Goal: Use online tool/utility: Utilize a website feature to perform a specific function

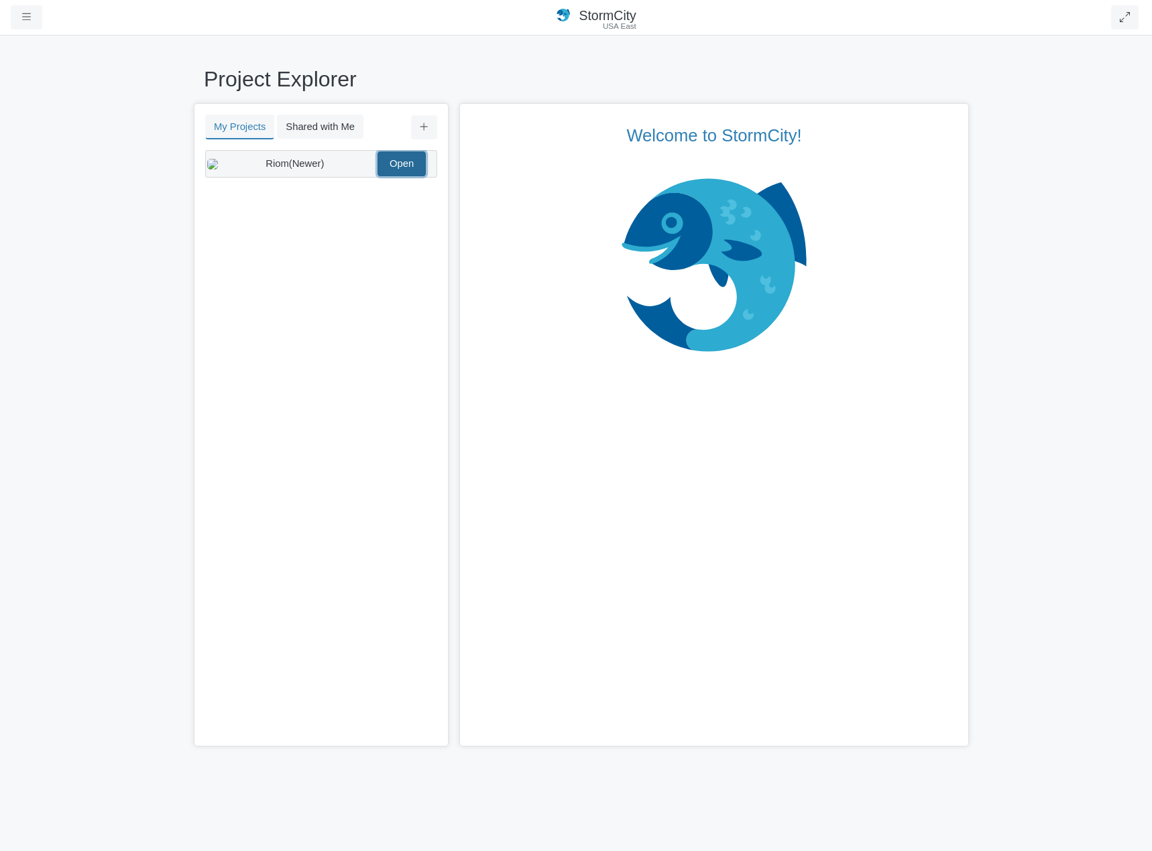
click at [402, 171] on link "Open" at bounding box center [401, 163] width 48 height 24
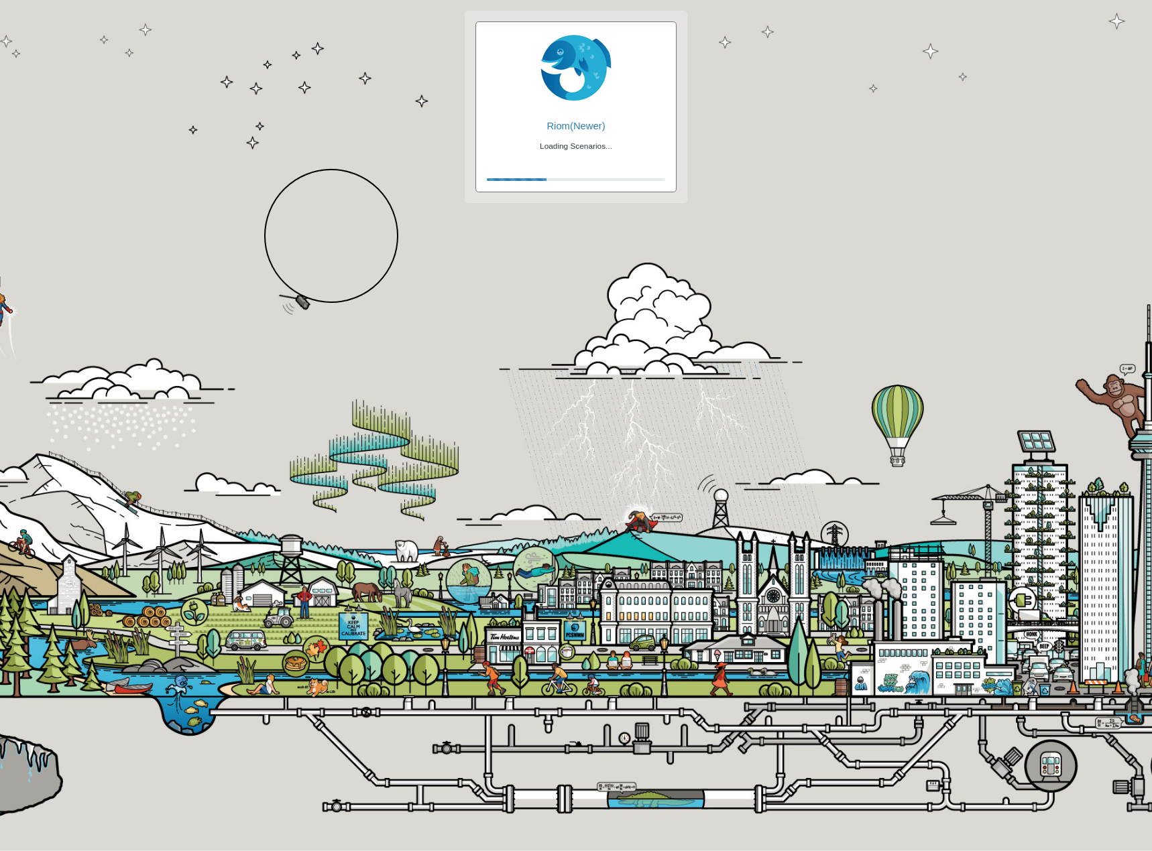
click at [330, 234] on div at bounding box center [331, 236] width 134 height 134
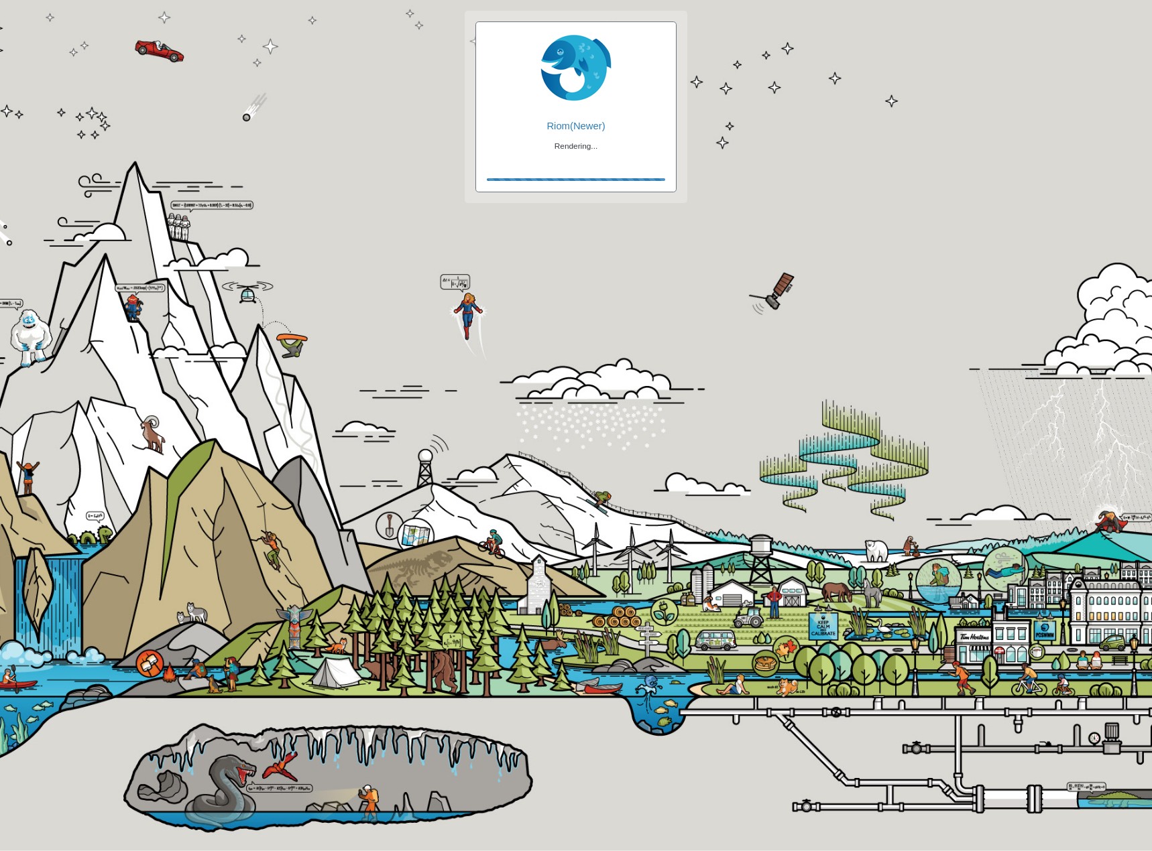
checkbox input "false"
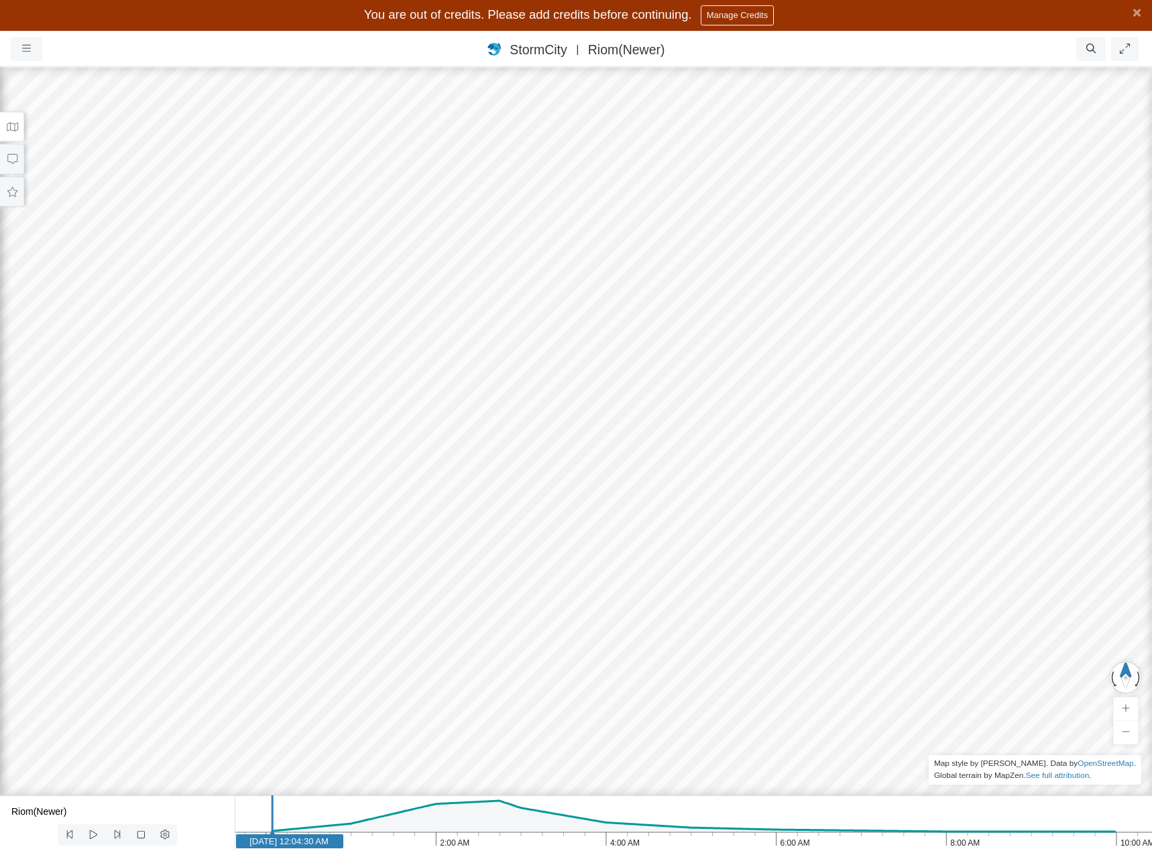
drag, startPoint x: 11, startPoint y: 190, endPoint x: 35, endPoint y: 192, distance: 23.6
click at [11, 190] on icon at bounding box center [12, 192] width 13 height 10
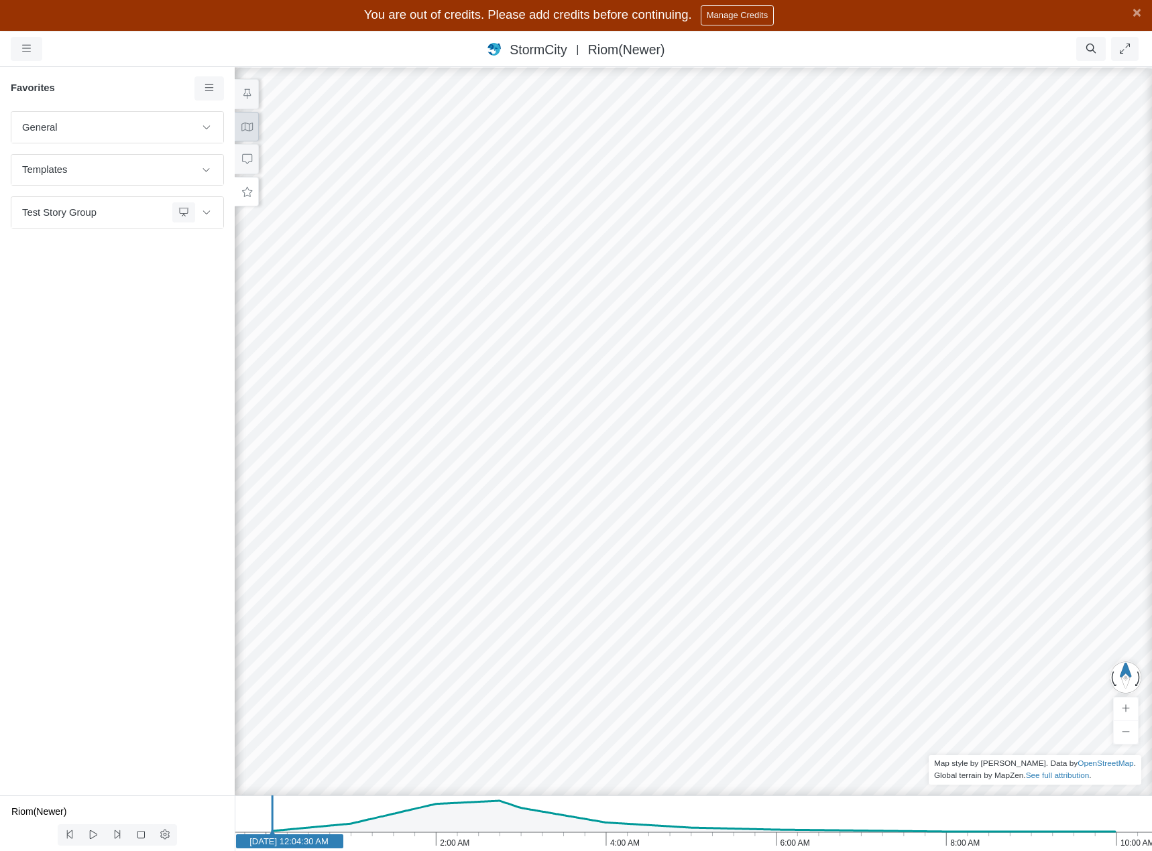
click at [251, 116] on button at bounding box center [247, 127] width 24 height 30
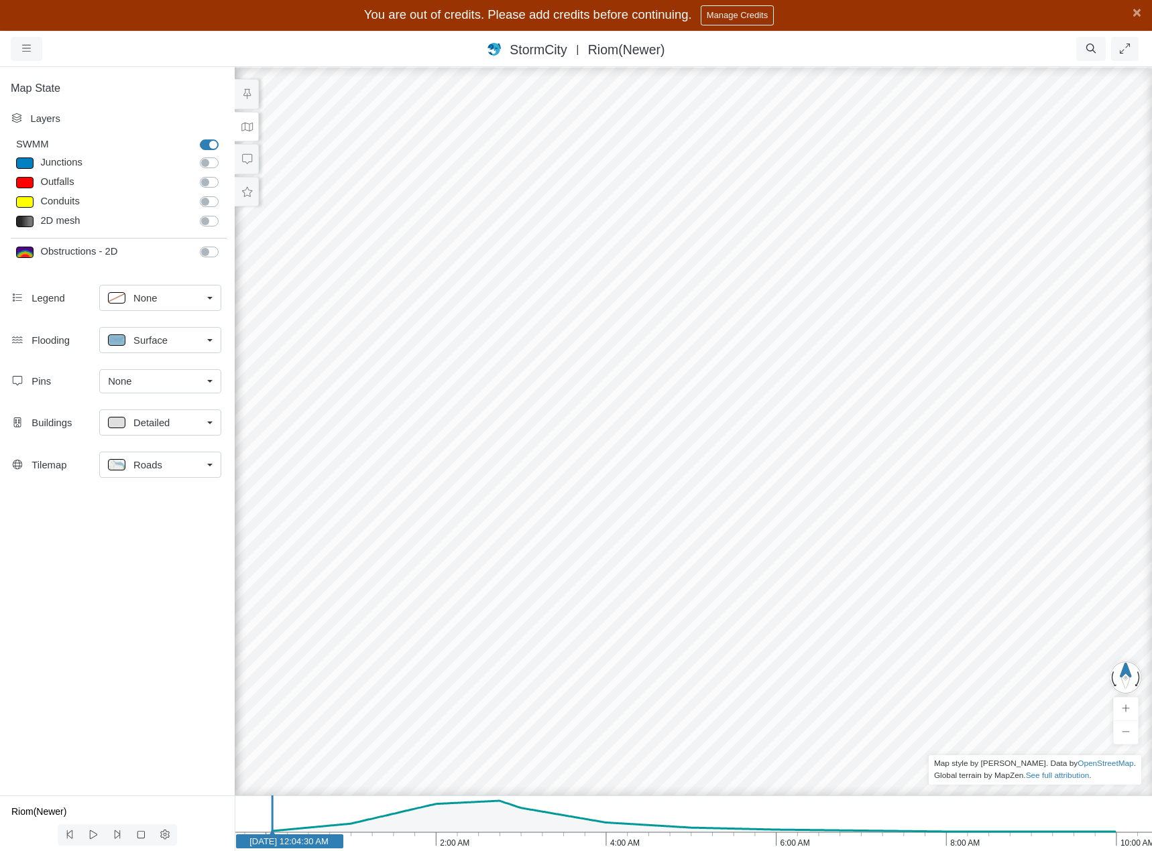
click at [119, 153] on div "SWMM SWMM" at bounding box center [120, 146] width 228 height 18
click at [126, 161] on div "Junctions" at bounding box center [115, 163] width 156 height 17
type input "Visible"
checkbox input "true"
select select "CIRCLE"
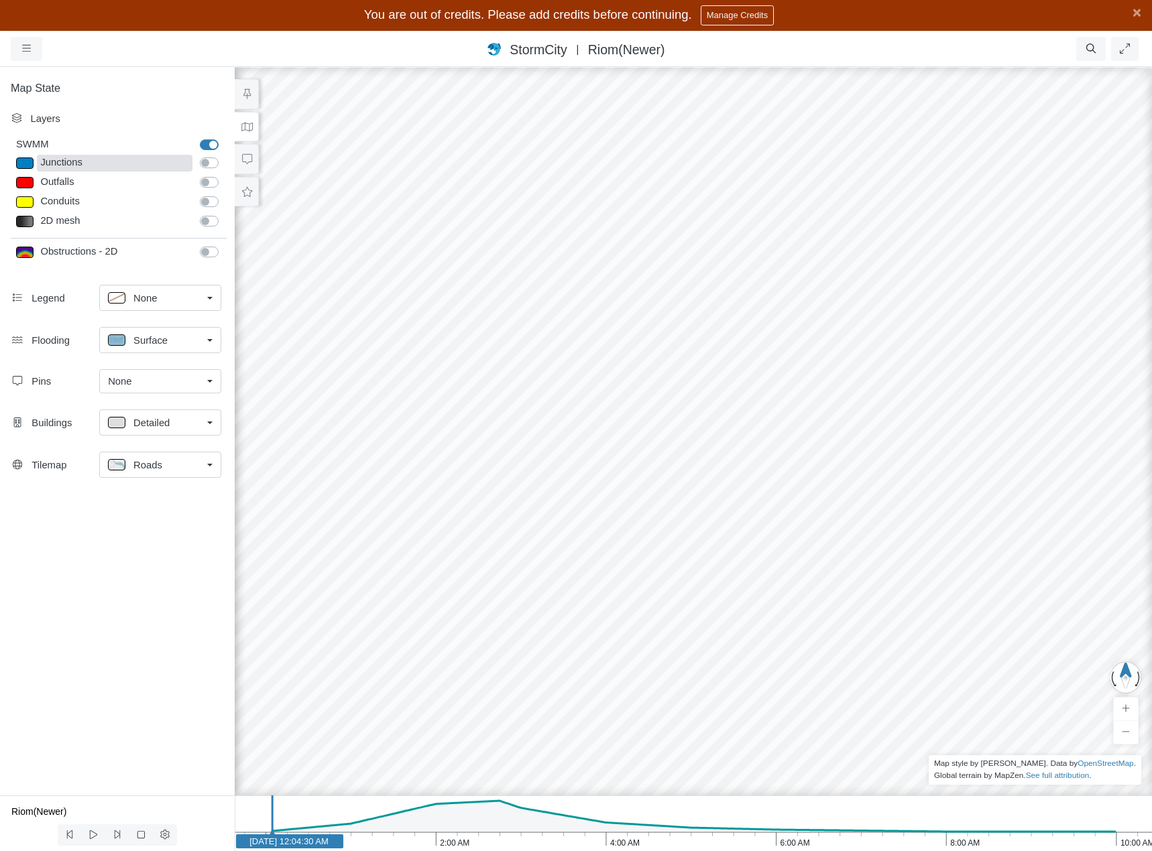
type input "7"
checkbox input "true"
type input "0"
type input "7"
select select "None"
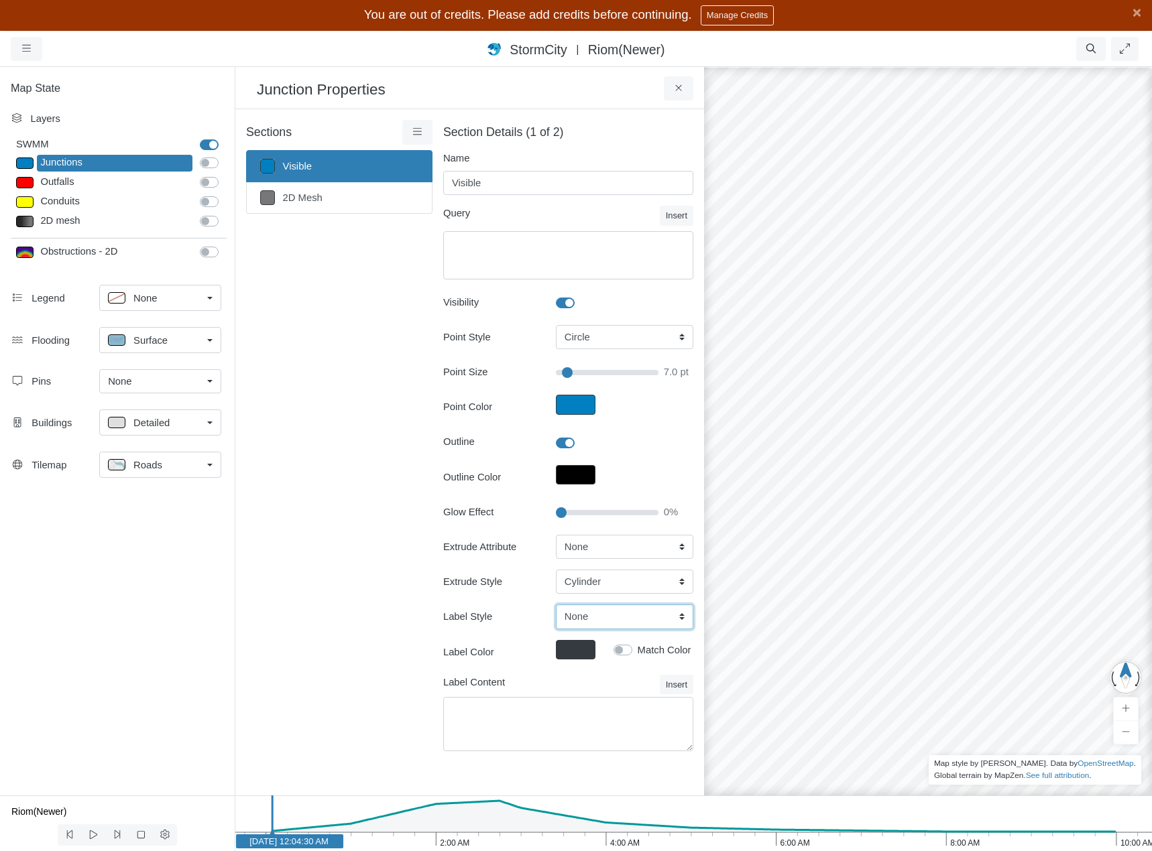
click at [651, 618] on select "None Center Above Right Line Pin" at bounding box center [624, 617] width 137 height 24
click at [682, 680] on button "Insert" at bounding box center [677, 684] width 34 height 19
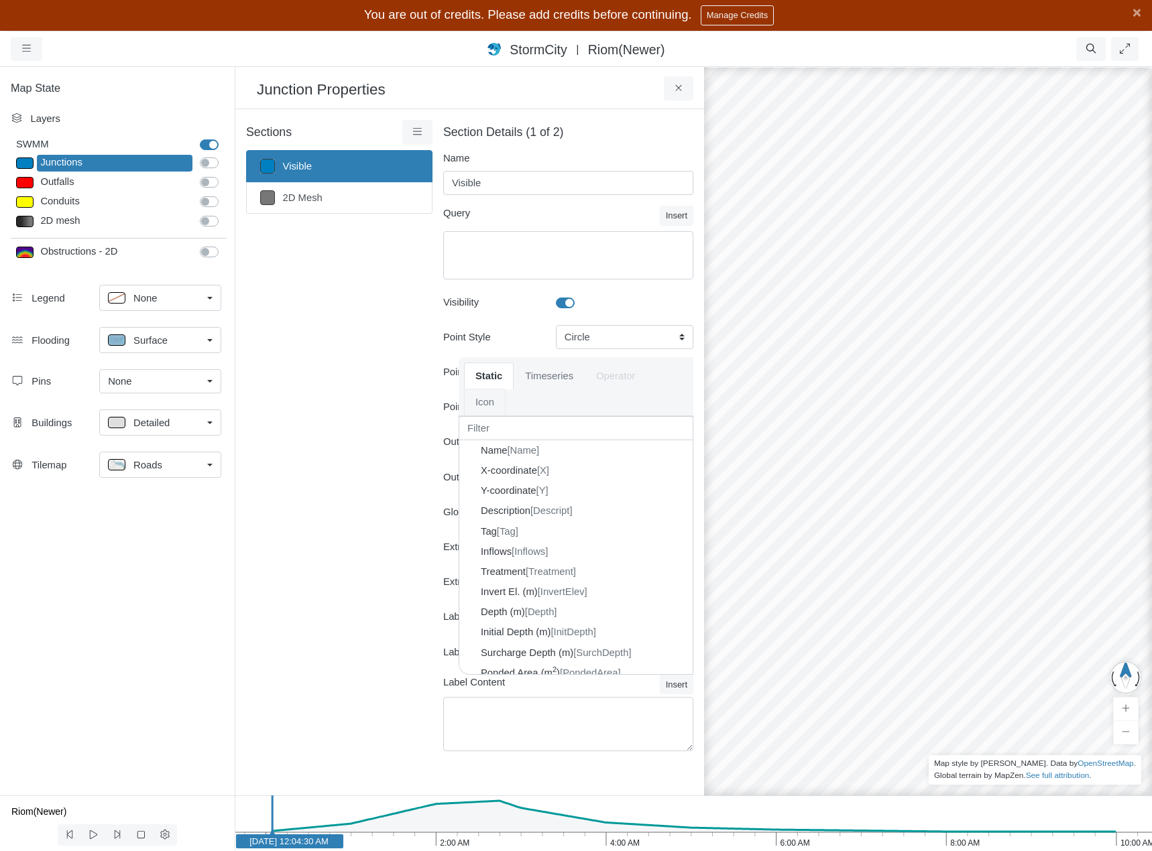
click at [505, 403] on link "Icon" at bounding box center [485, 402] width 42 height 27
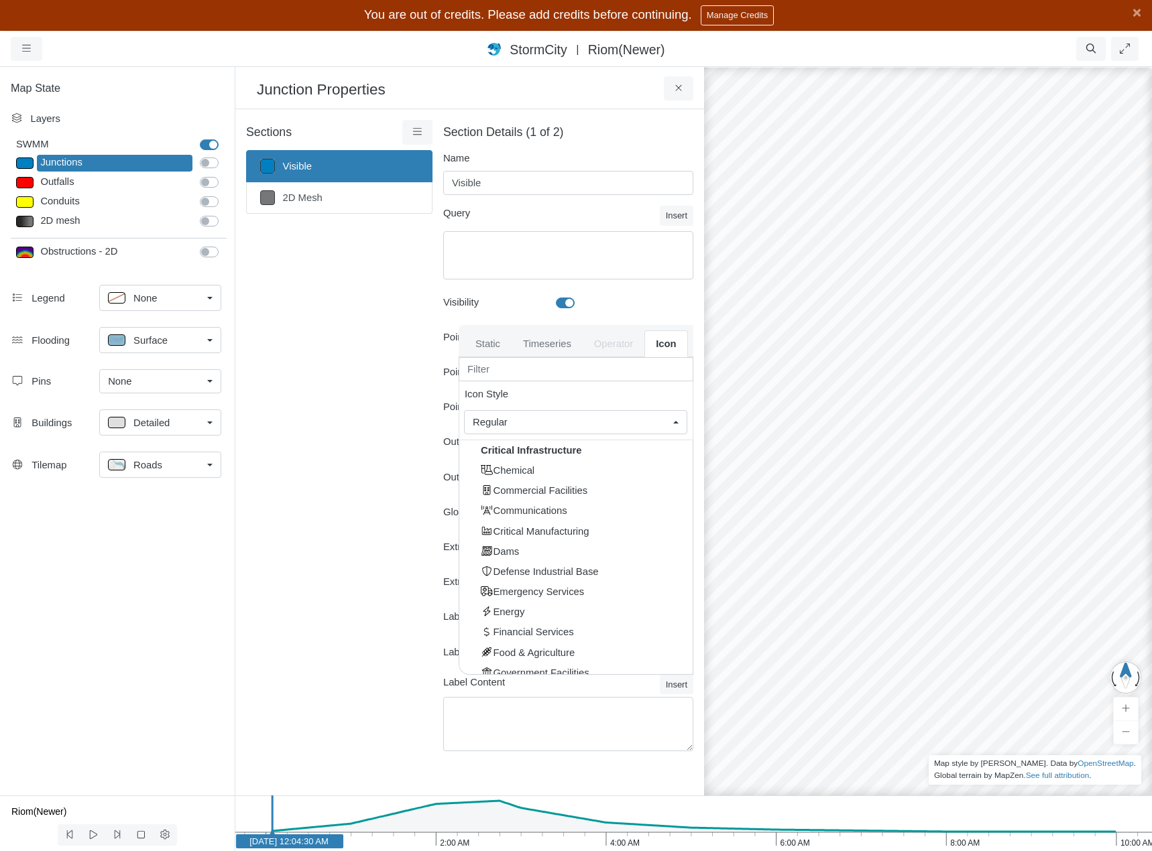
click at [386, 517] on div "Sections Visible 2D Mesh Layer Details Refraction" at bounding box center [339, 443] width 186 height 647
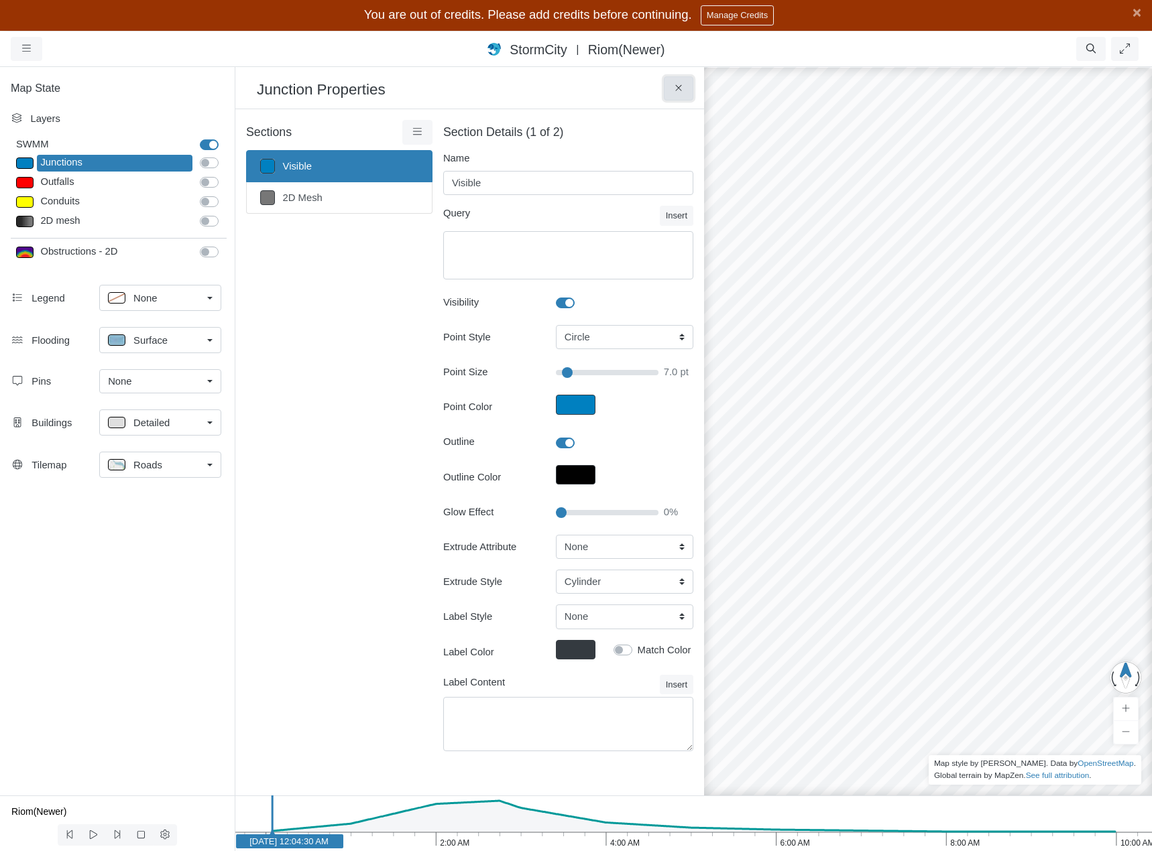
click at [679, 85] on icon at bounding box center [678, 88] width 13 height 10
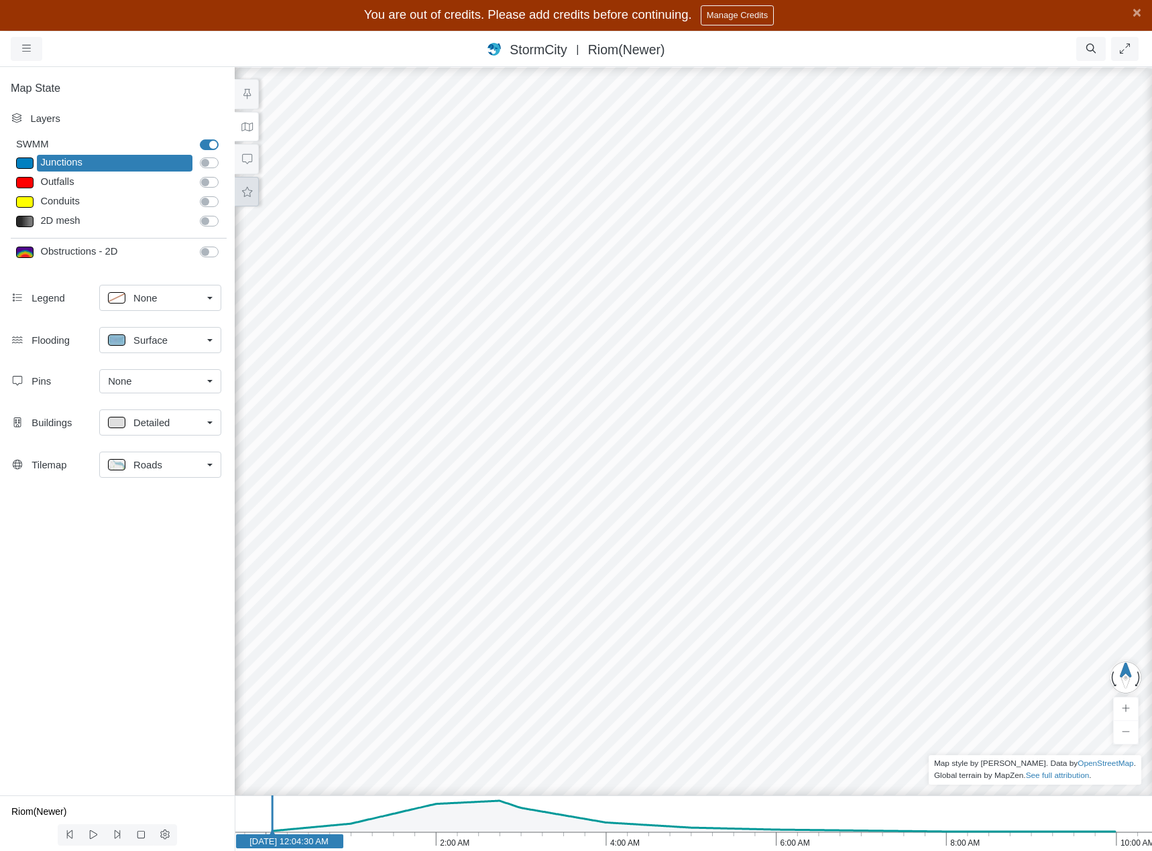
click at [247, 194] on icon at bounding box center [247, 192] width 13 height 10
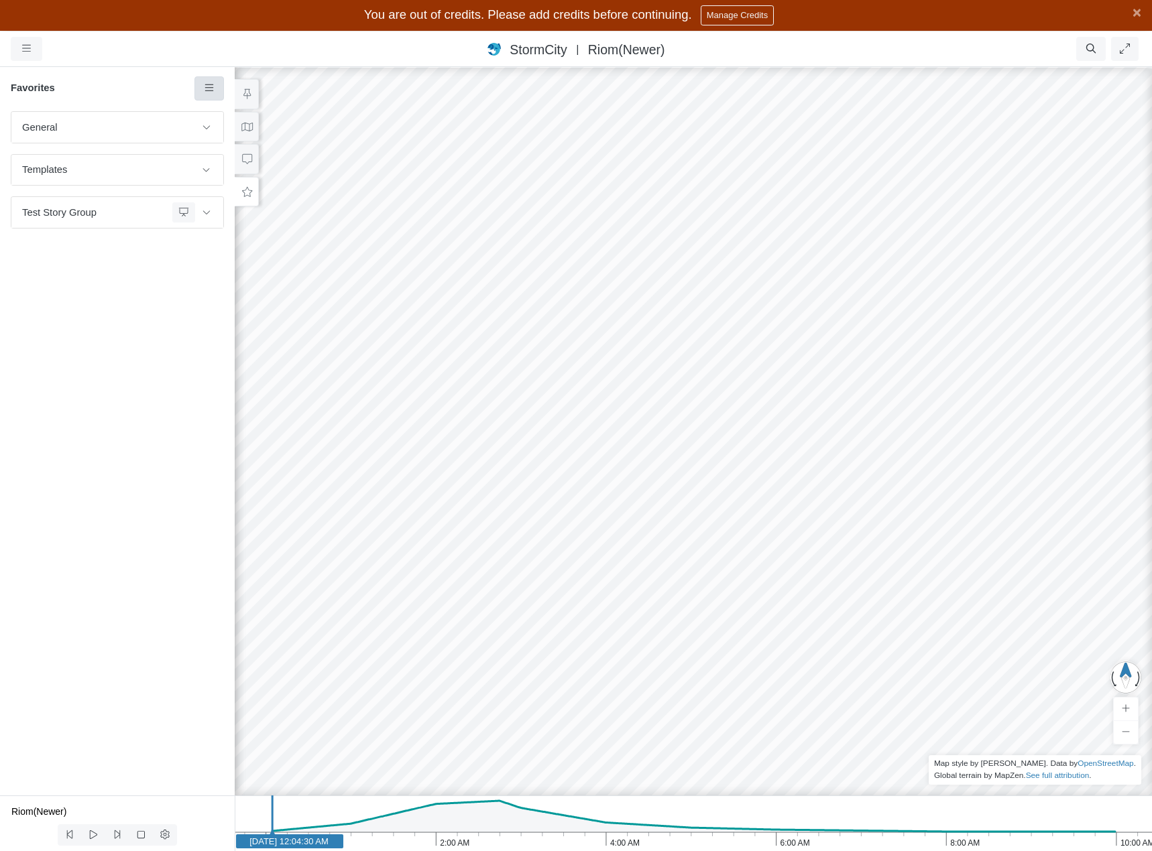
click at [210, 90] on icon at bounding box center [209, 88] width 13 height 10
click at [237, 117] on span "Add Favorite" at bounding box center [251, 114] width 56 height 11
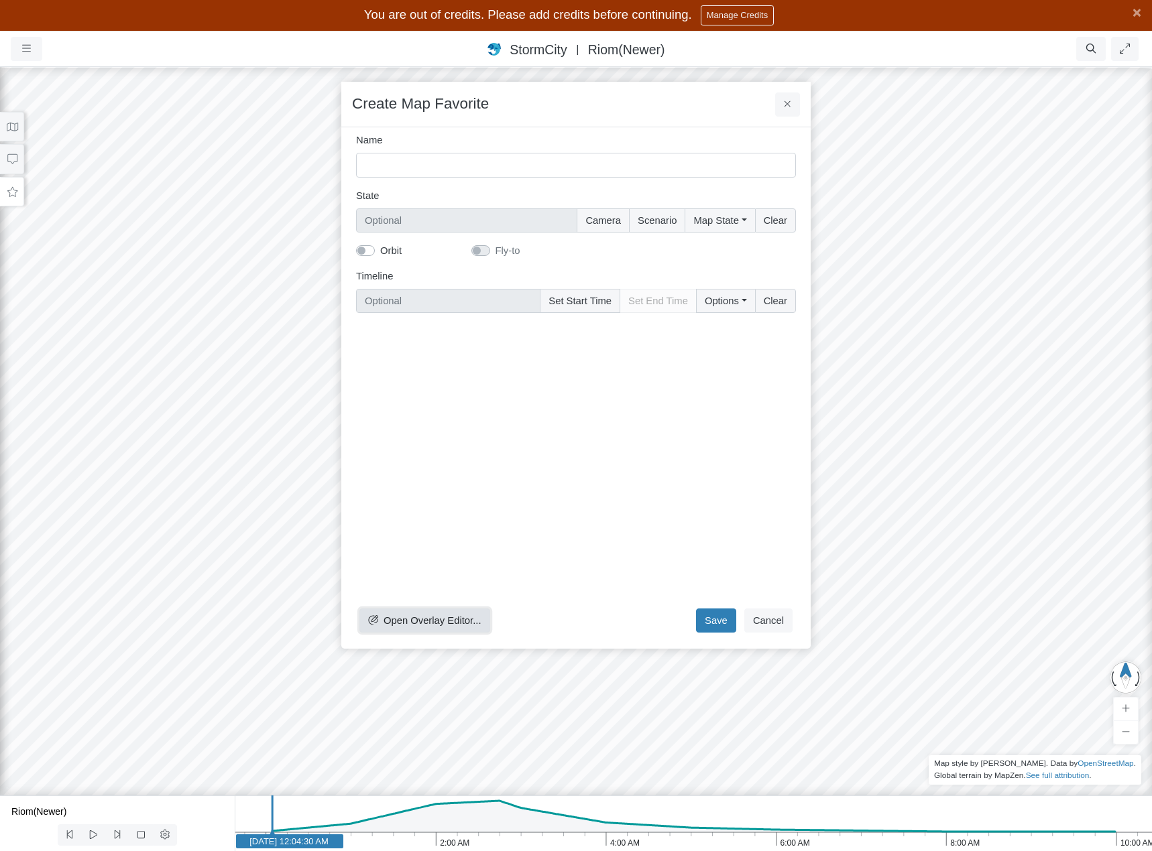
click at [445, 617] on span "Open Overlay Editor..." at bounding box center [432, 620] width 98 height 11
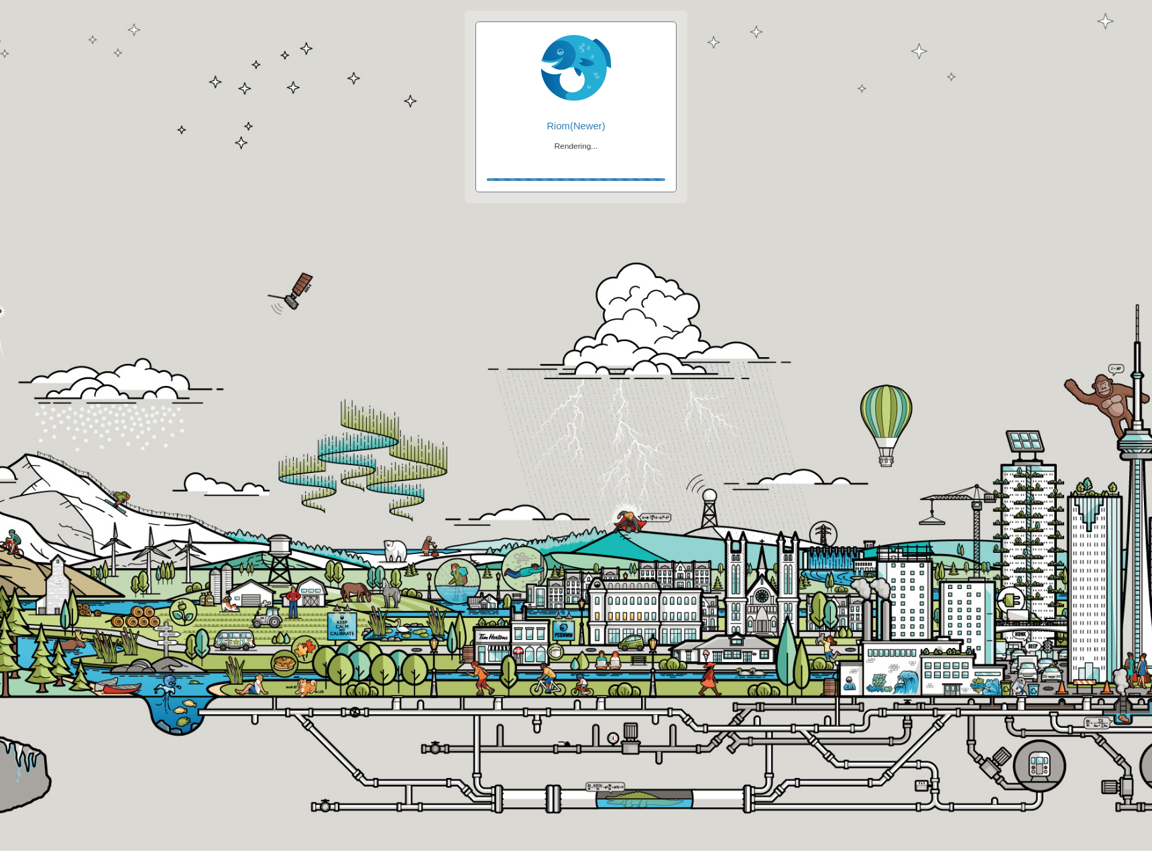
checkbox input "false"
